Goal: Complete application form

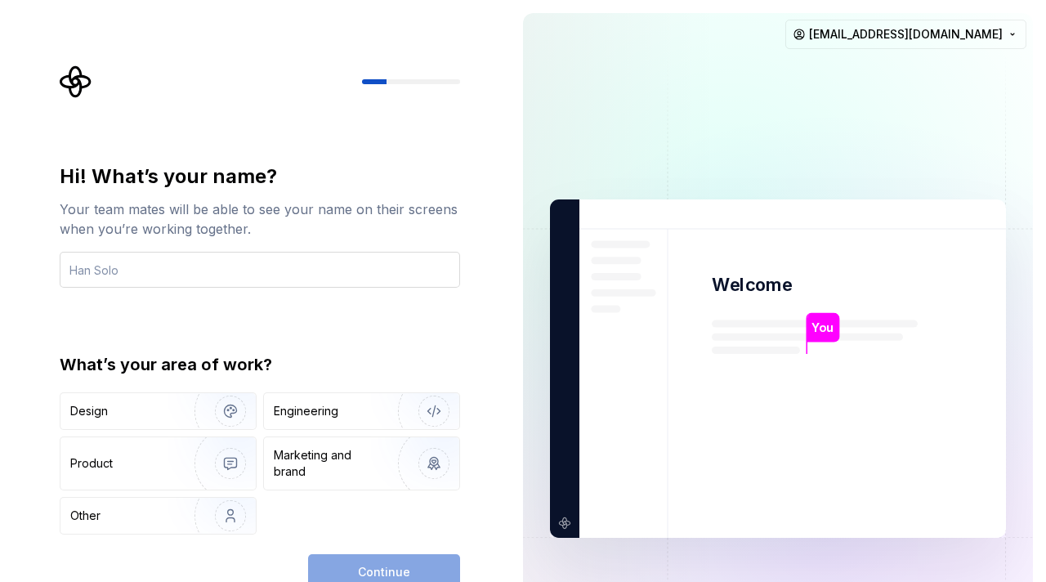
click at [174, 286] on input "text" at bounding box center [260, 270] width 400 height 36
type input "a"
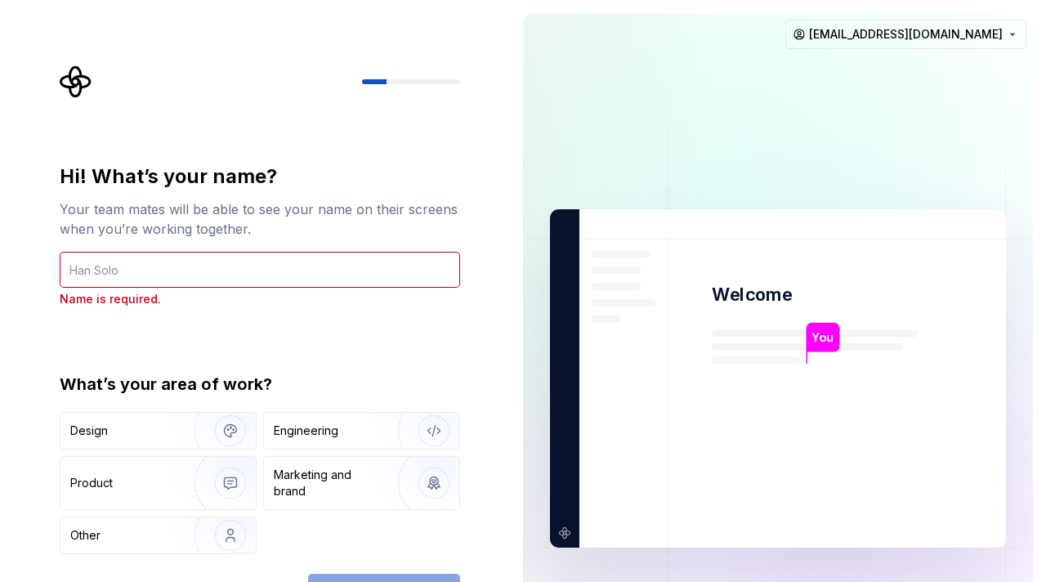
type input "a"
type input "Ajit"
click at [168, 426] on img "button" at bounding box center [220, 431] width 105 height 110
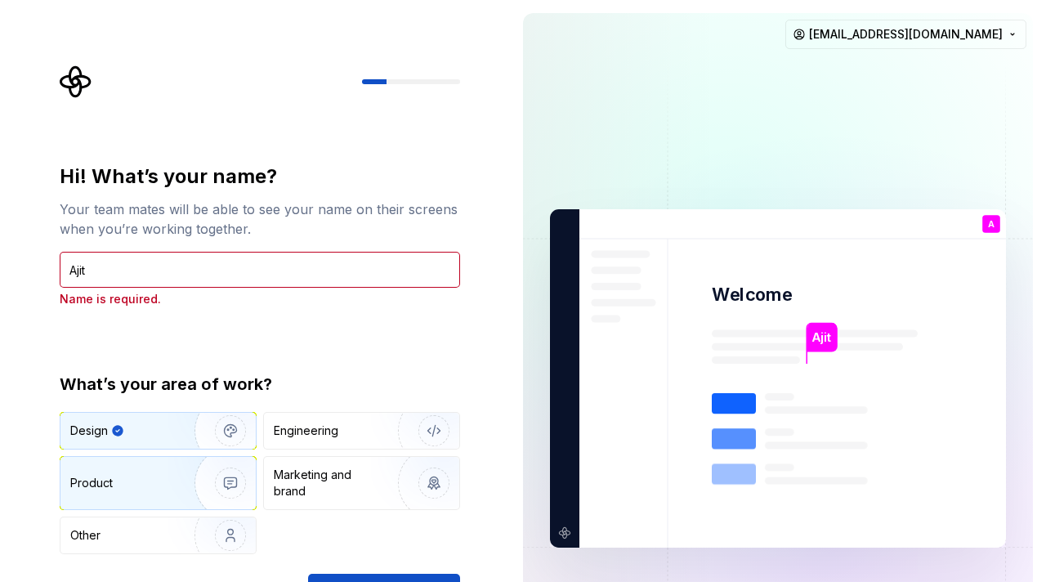
click at [183, 484] on img "button" at bounding box center [220, 483] width 105 height 110
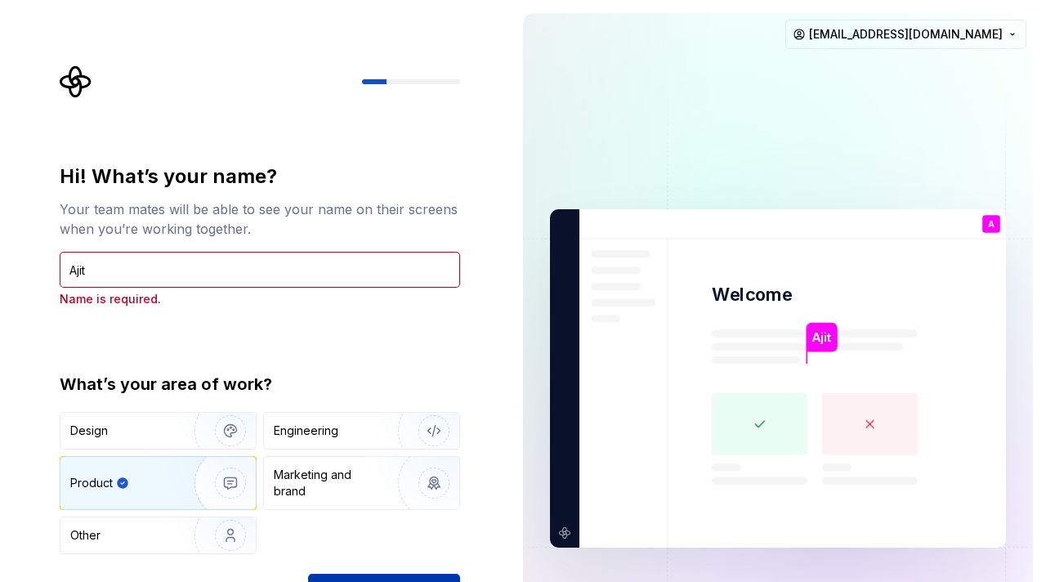
click at [364, 581] on button "Continue" at bounding box center [384, 592] width 152 height 36
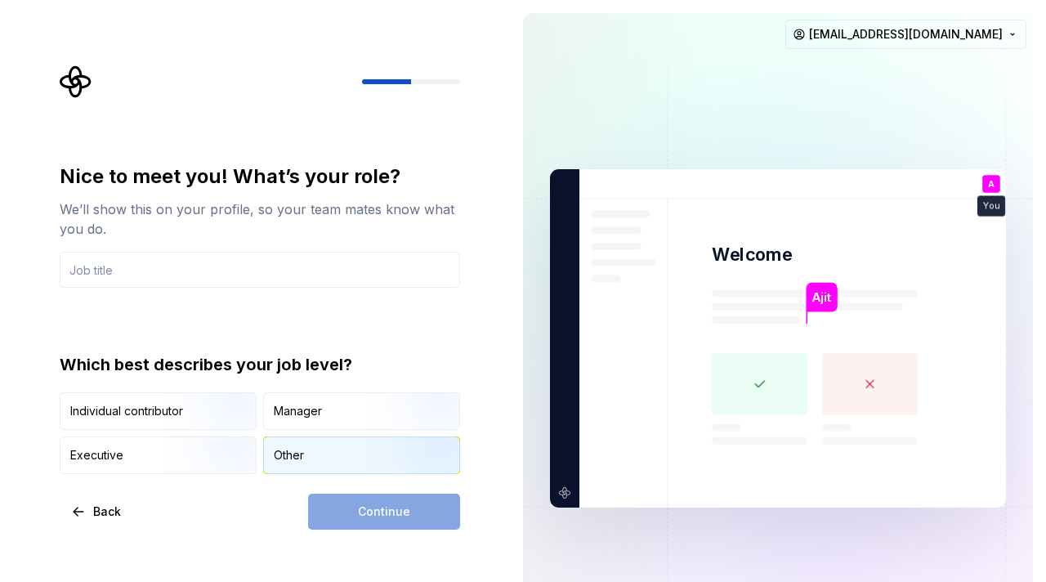
click at [300, 450] on div "Other" at bounding box center [289, 455] width 30 height 16
click at [361, 516] on div "Continue" at bounding box center [384, 512] width 152 height 36
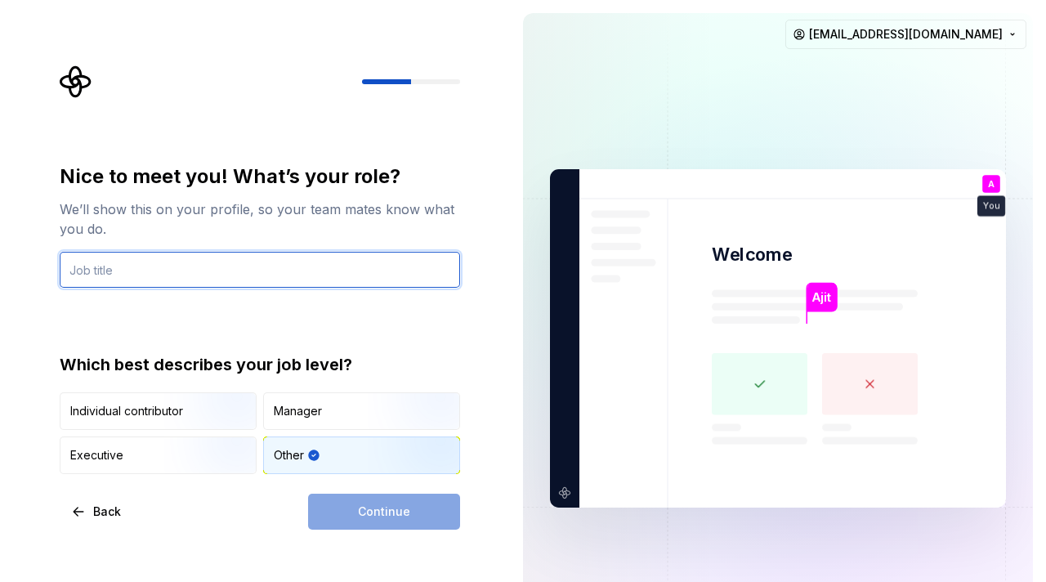
click at [261, 275] on input "text" at bounding box center [260, 270] width 400 height 36
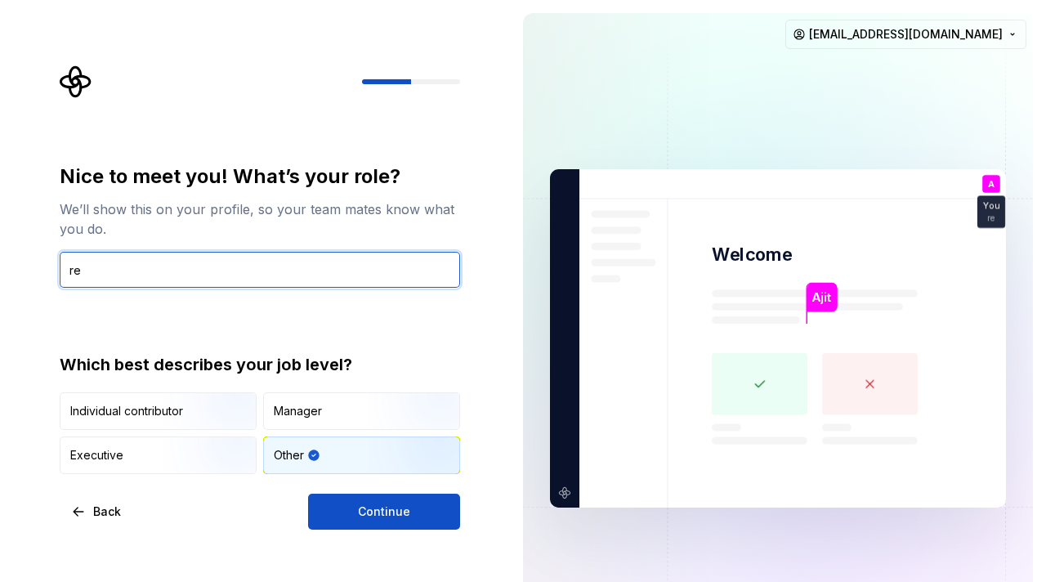
type input "r"
type input "developer"
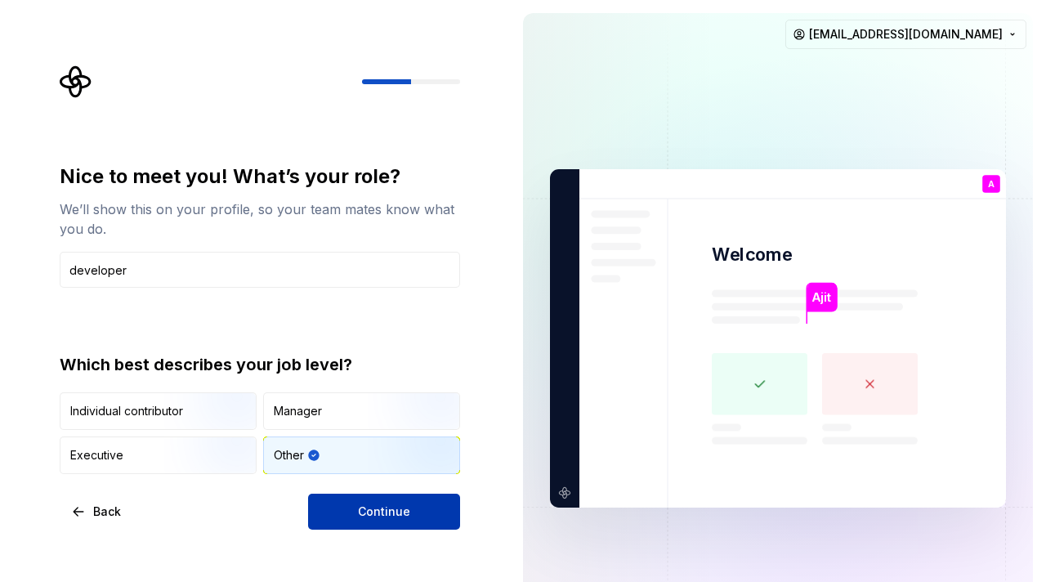
click at [376, 503] on button "Continue" at bounding box center [384, 512] width 152 height 36
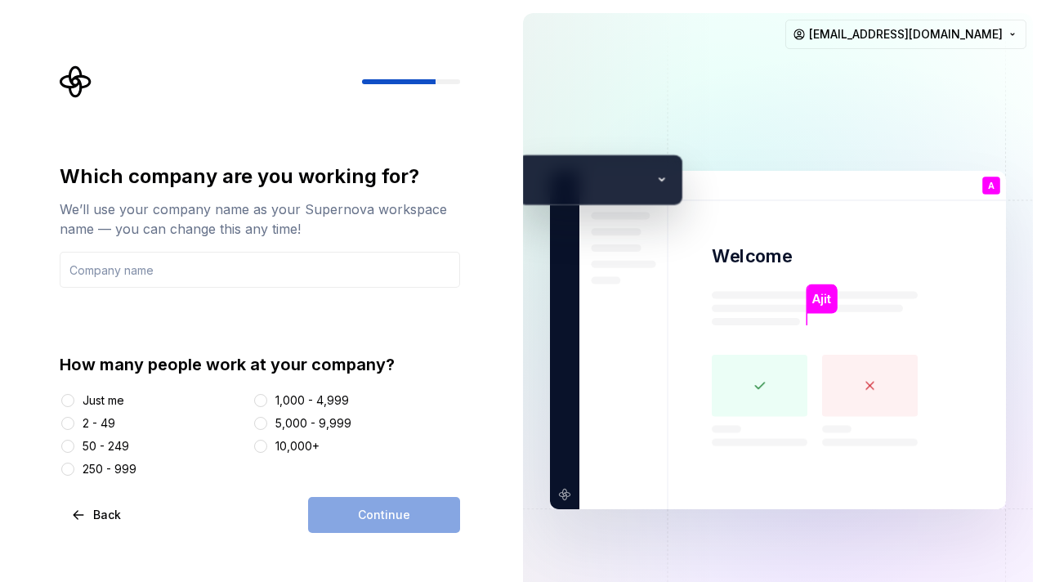
click at [96, 396] on div "Just me" at bounding box center [104, 400] width 42 height 16
click at [74, 396] on button "Just me" at bounding box center [67, 400] width 13 height 13
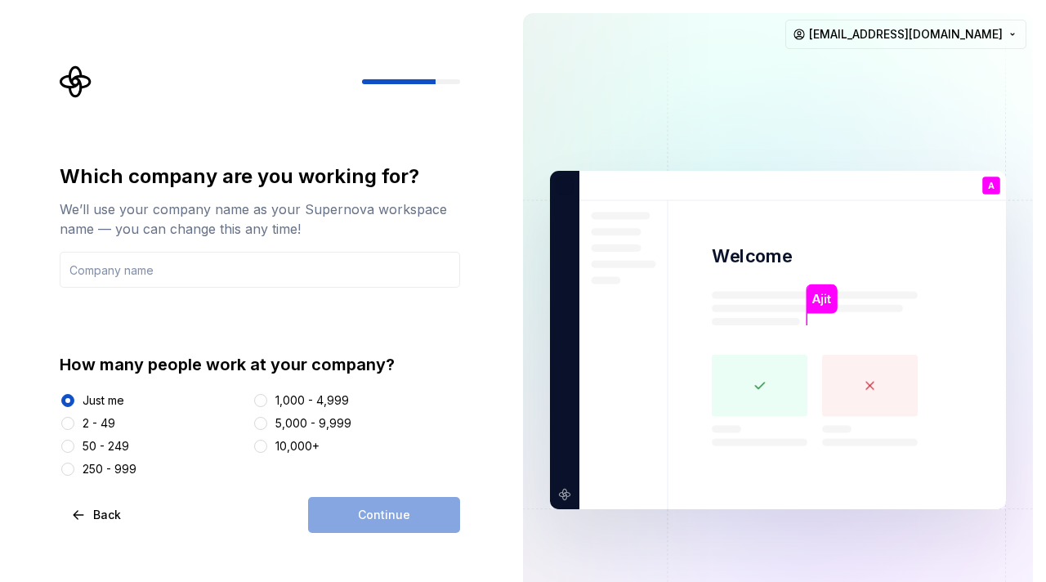
click at [373, 521] on div "Continue" at bounding box center [384, 515] width 152 height 36
click at [212, 262] on input "text" at bounding box center [260, 270] width 400 height 36
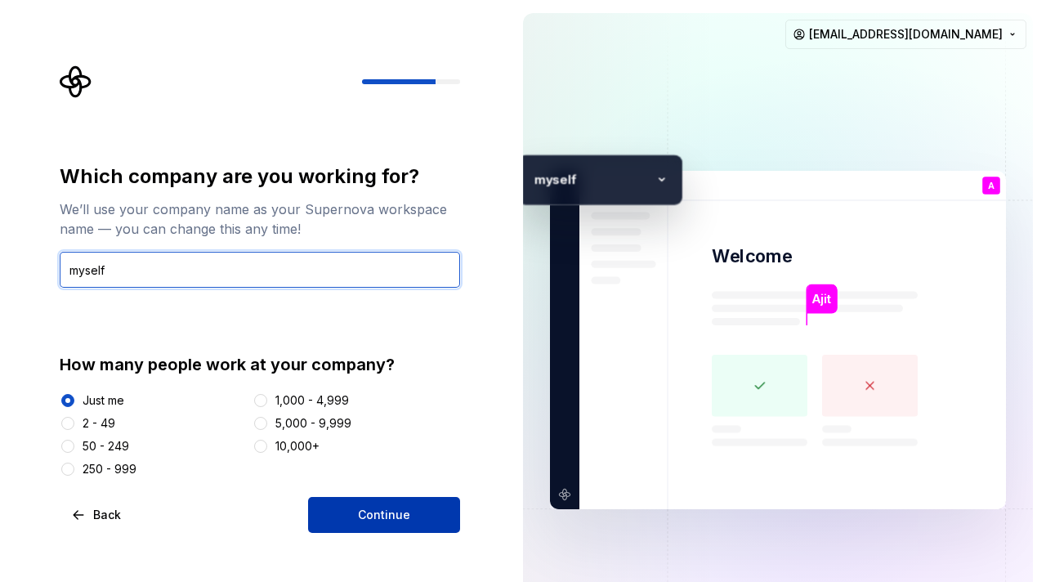
type input "myself"
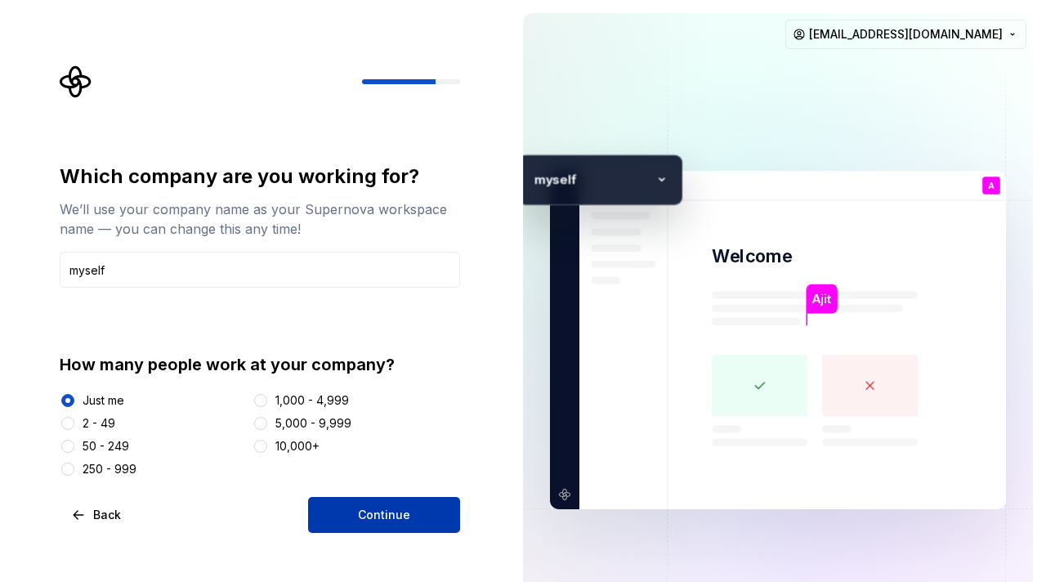
click at [383, 516] on span "Continue" at bounding box center [384, 515] width 52 height 16
